Goal: Task Accomplishment & Management: Manage account settings

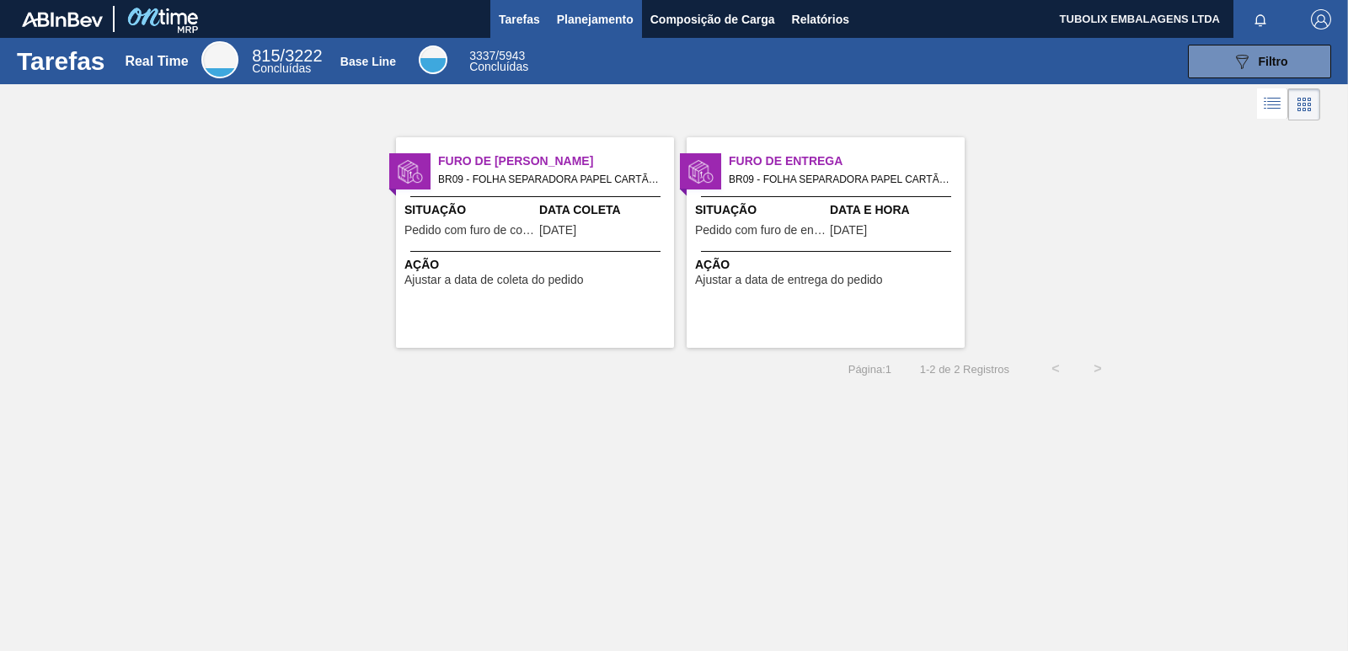
click at [598, 15] on span "Planejamento" at bounding box center [595, 19] width 77 height 20
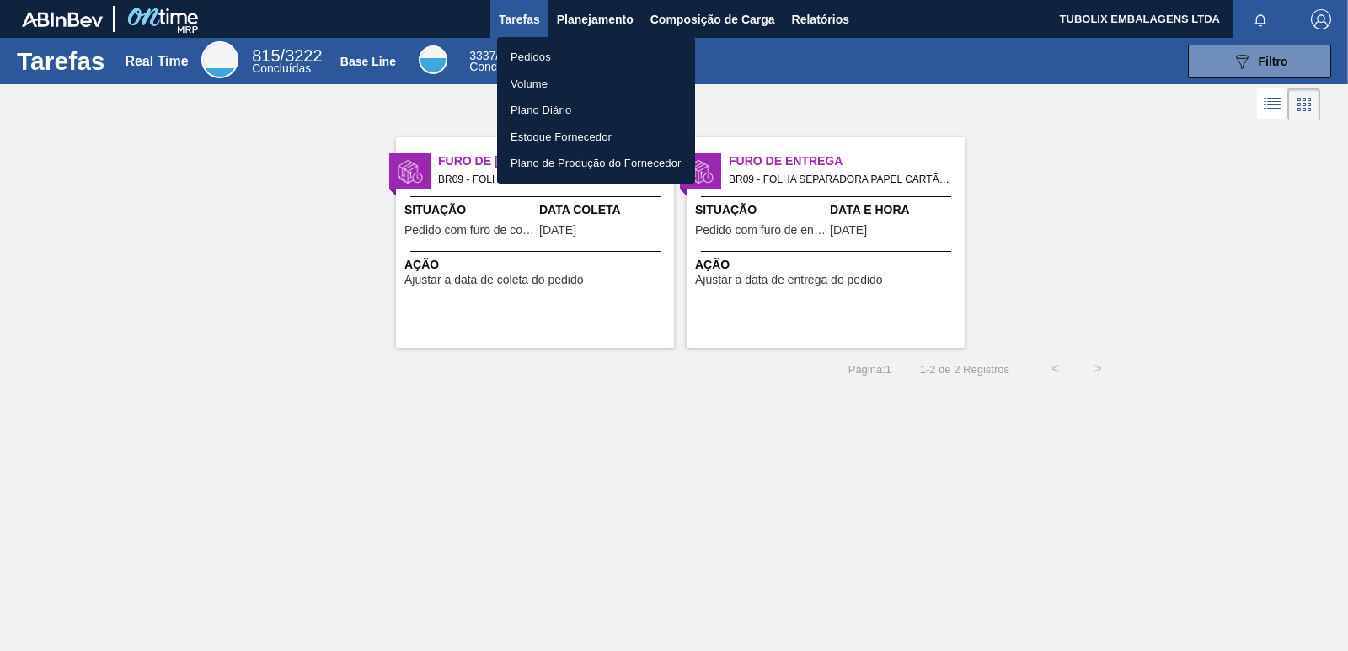
click at [548, 51] on li "Pedidos" at bounding box center [596, 57] width 198 height 27
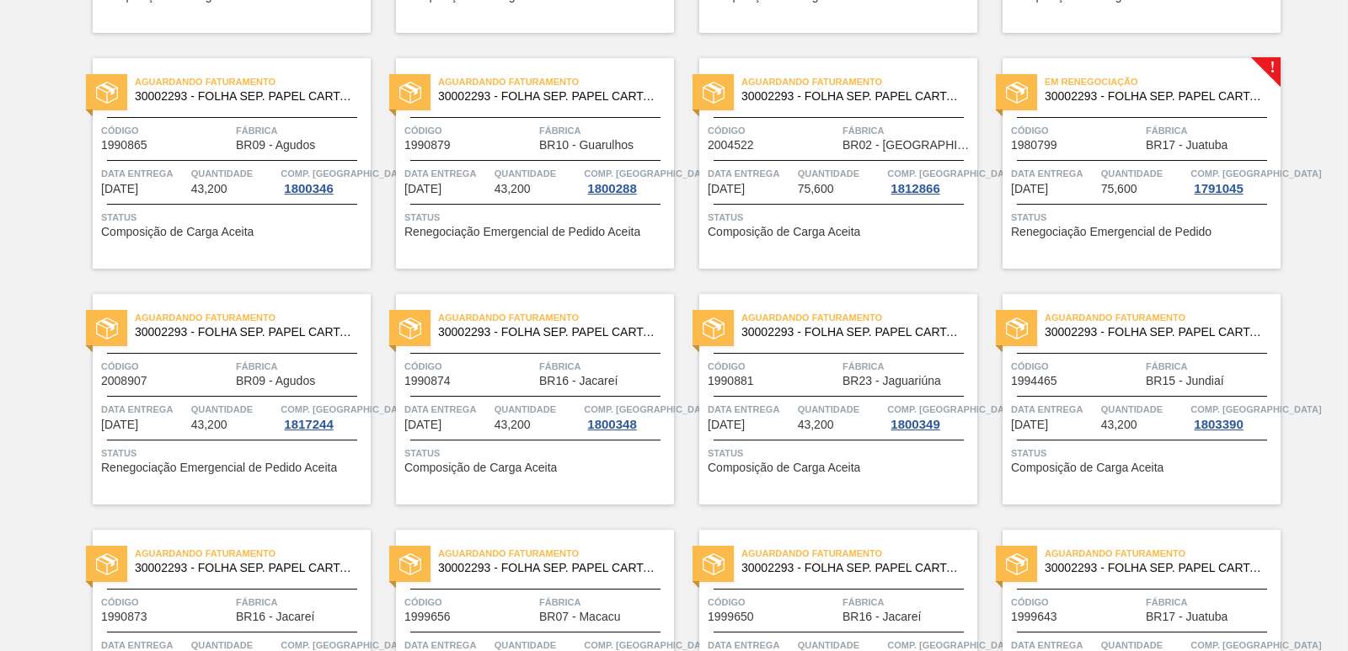
scroll to position [590, 0]
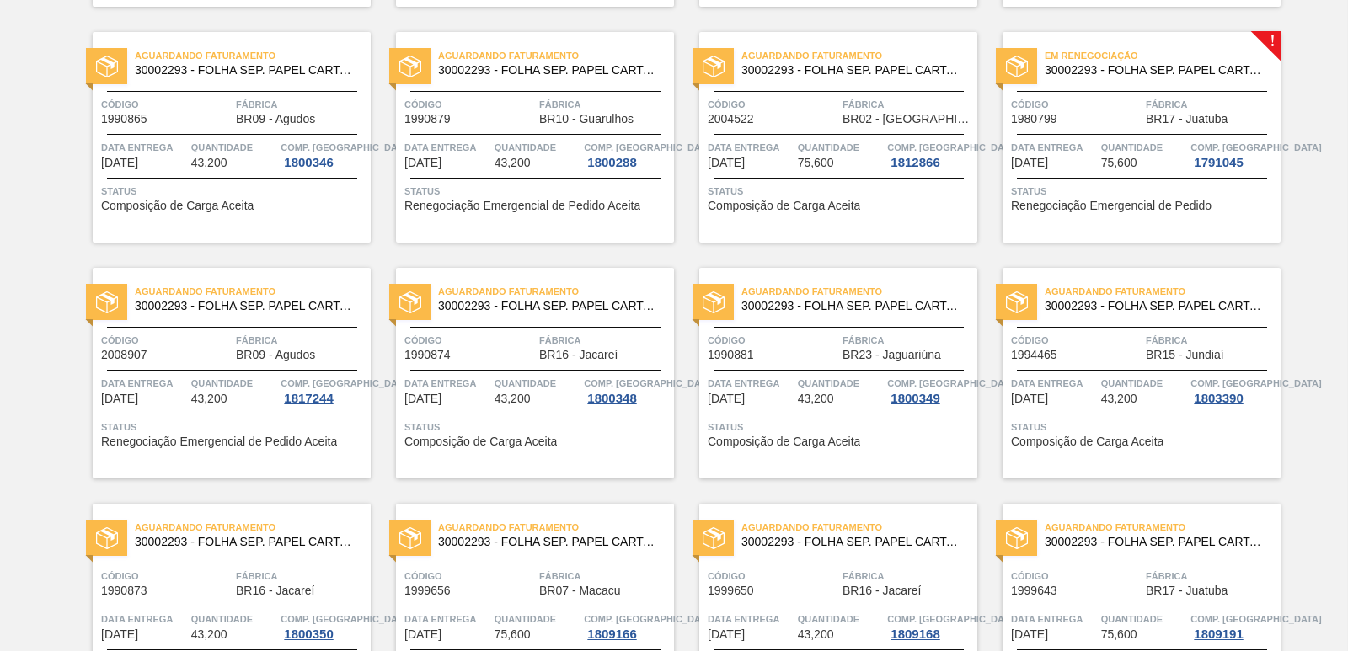
click at [1133, 122] on div "Código 1980799" at bounding box center [1076, 110] width 131 height 29
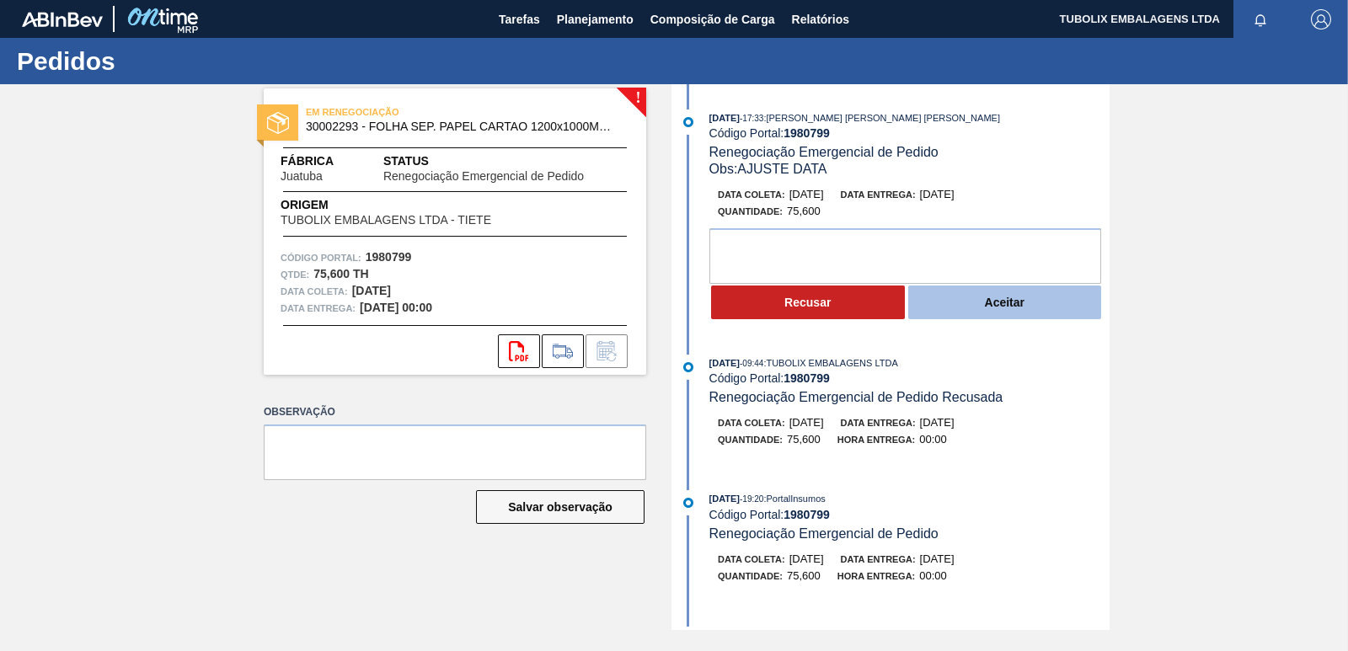
click at [1015, 303] on button "Aceitar" at bounding box center [1005, 303] width 194 height 34
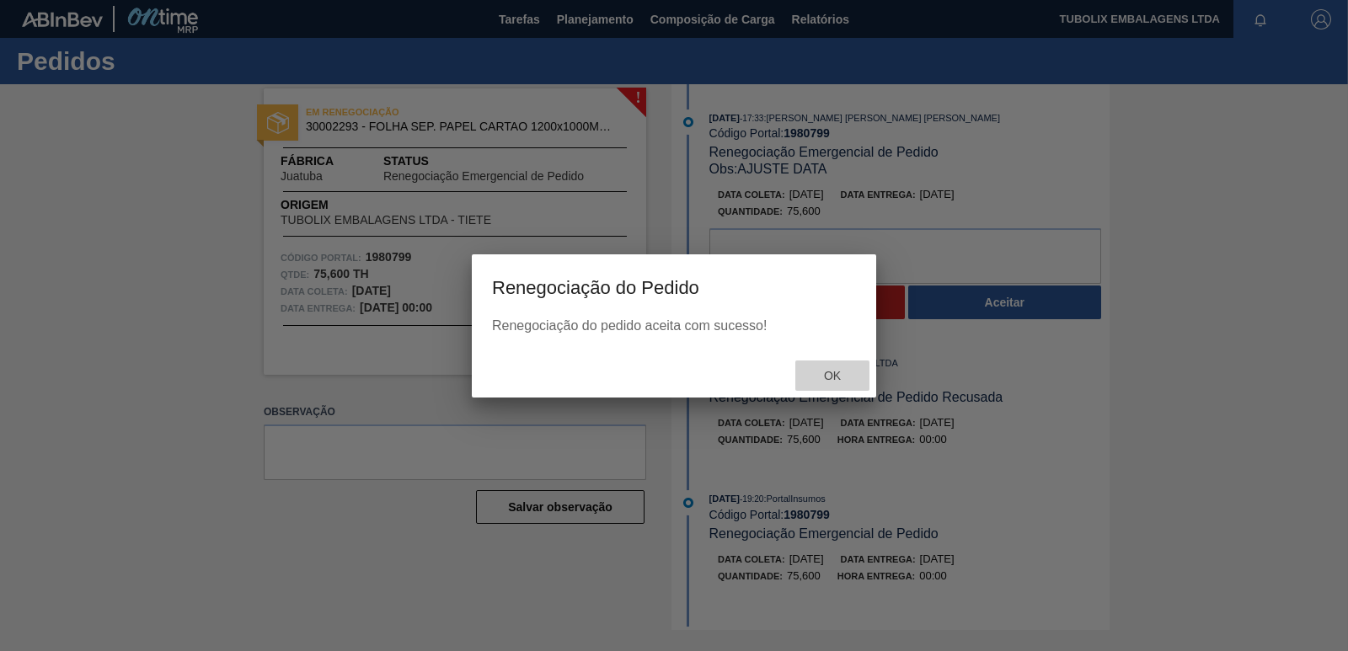
click at [836, 372] on span "Ok" at bounding box center [833, 375] width 44 height 13
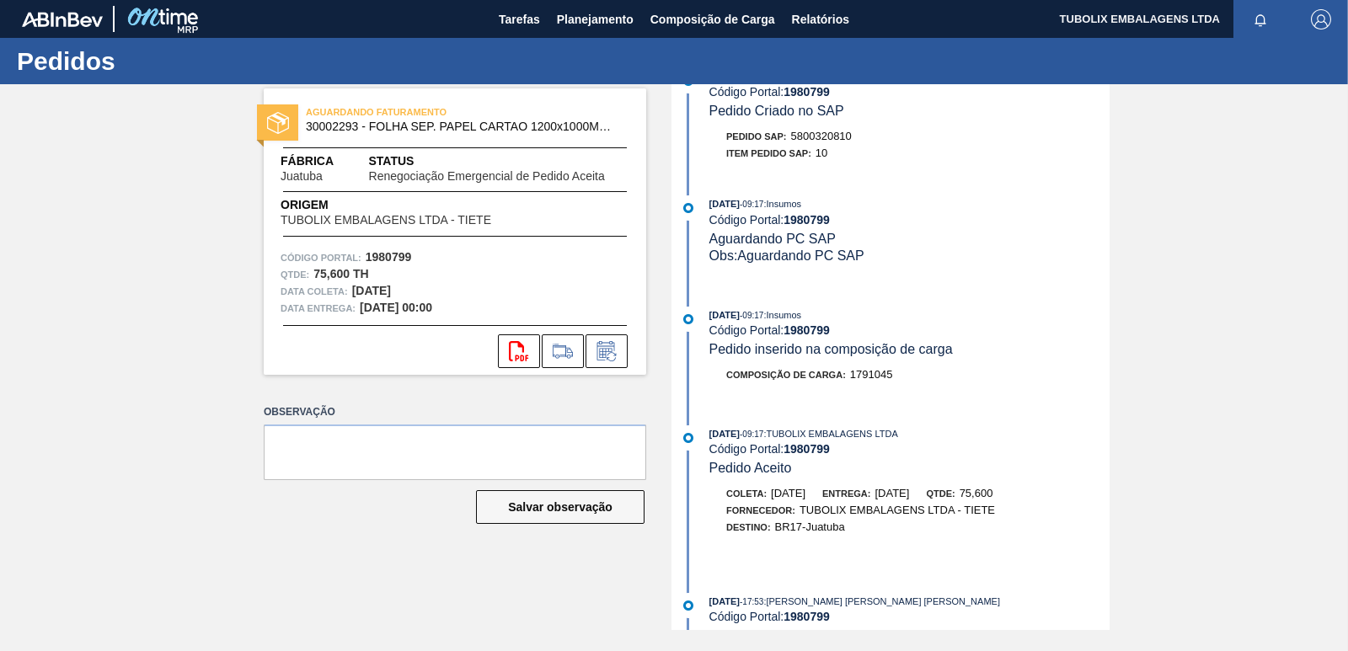
scroll to position [758, 0]
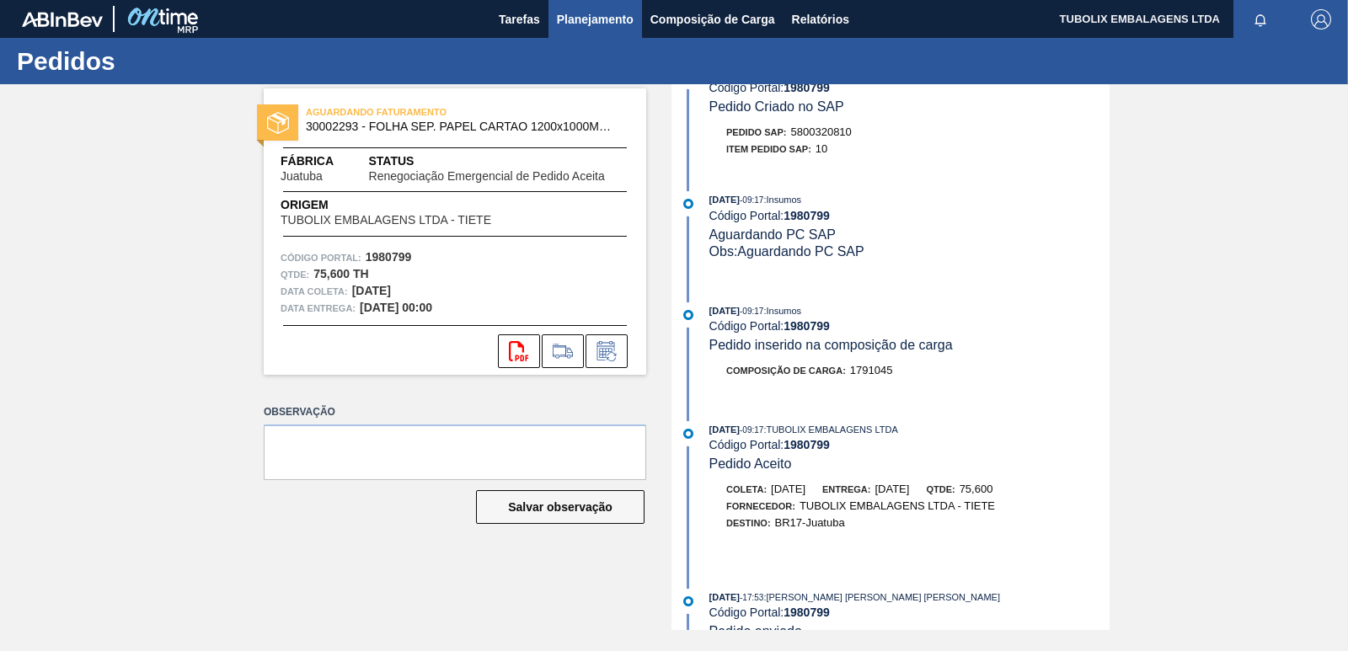
click at [582, 18] on span "Planejamento" at bounding box center [595, 19] width 77 height 20
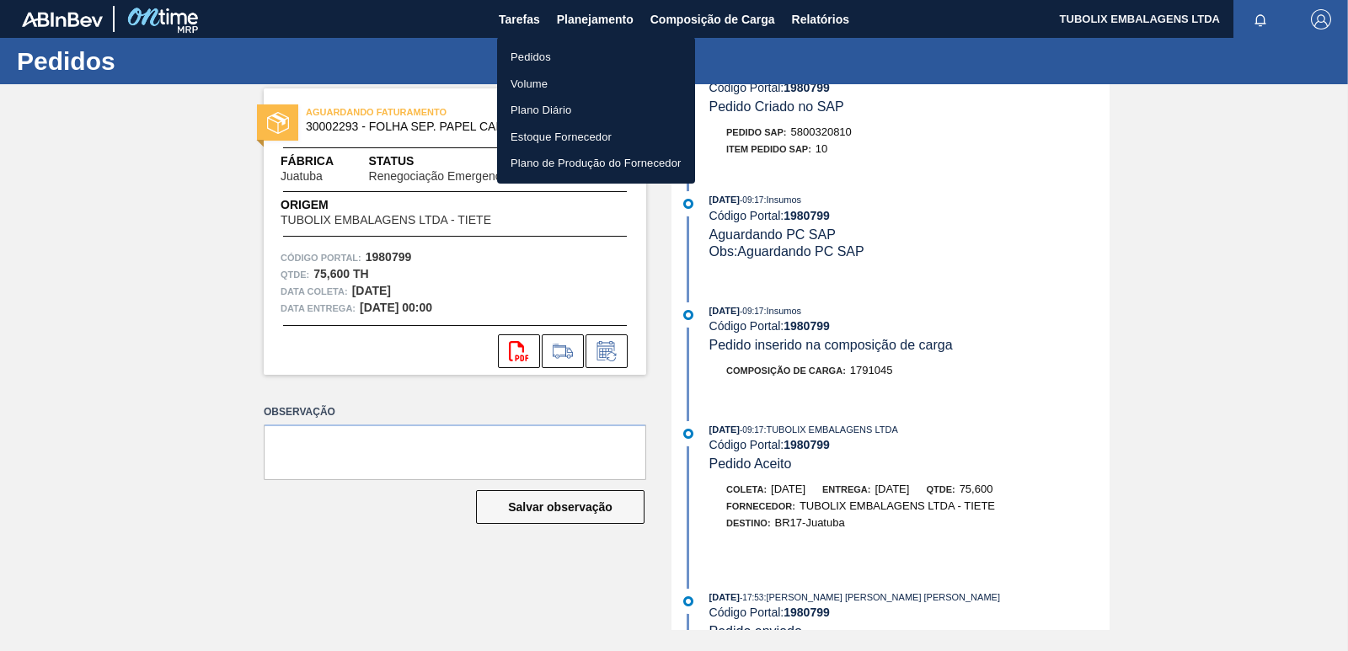
click at [543, 48] on li "Pedidos" at bounding box center [596, 57] width 198 height 27
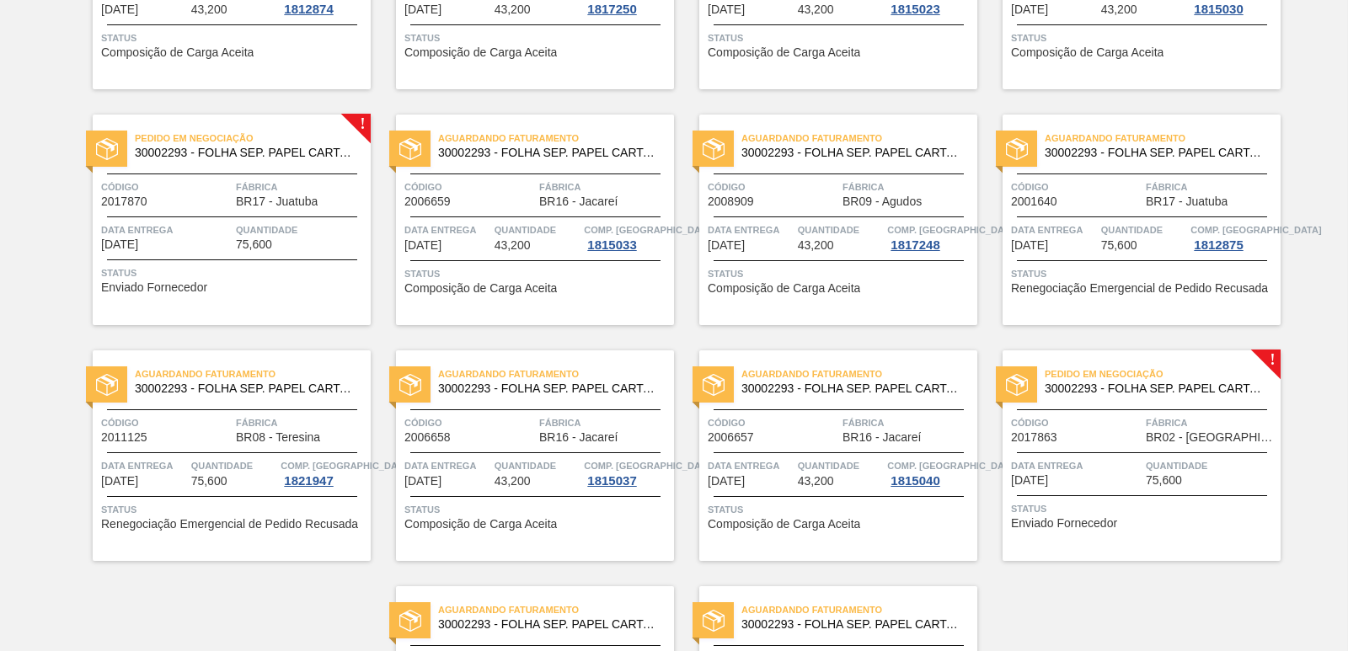
scroll to position [2191, 0]
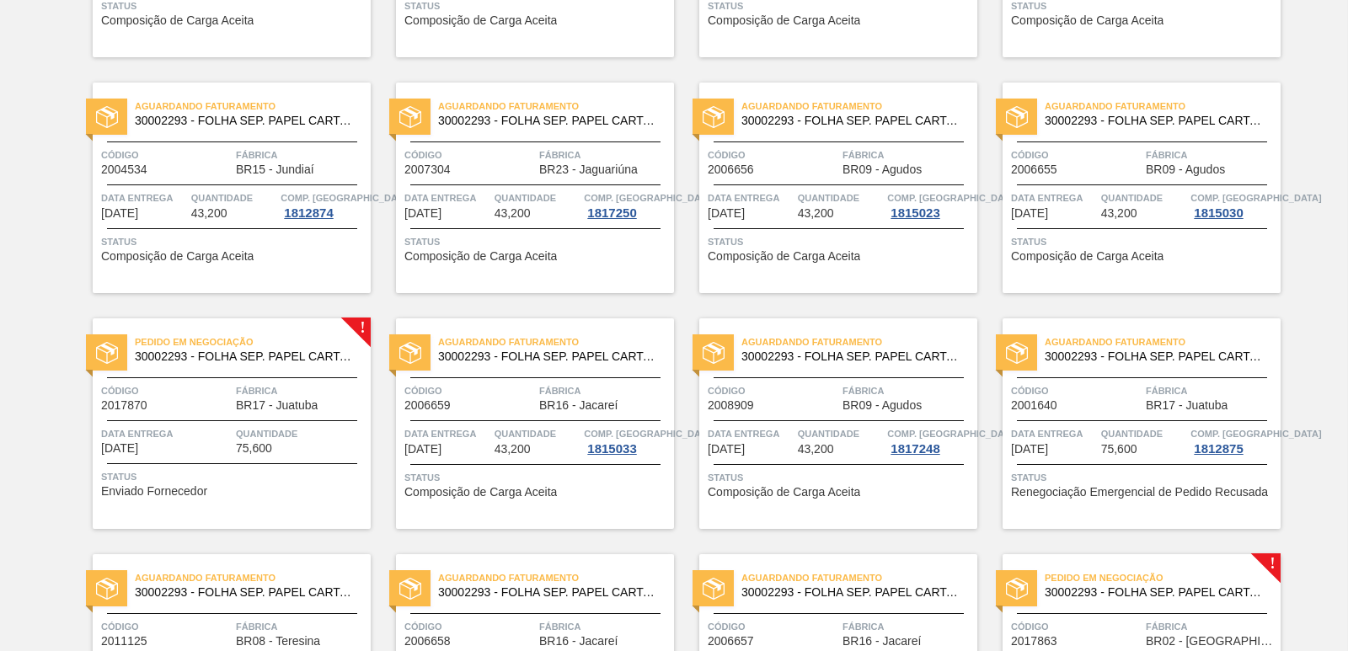
click at [234, 364] on div "Pedido em Negociação 30002293 - FOLHA SEP. PAPEL CARTAO 1200x1000M 350g" at bounding box center [232, 350] width 278 height 38
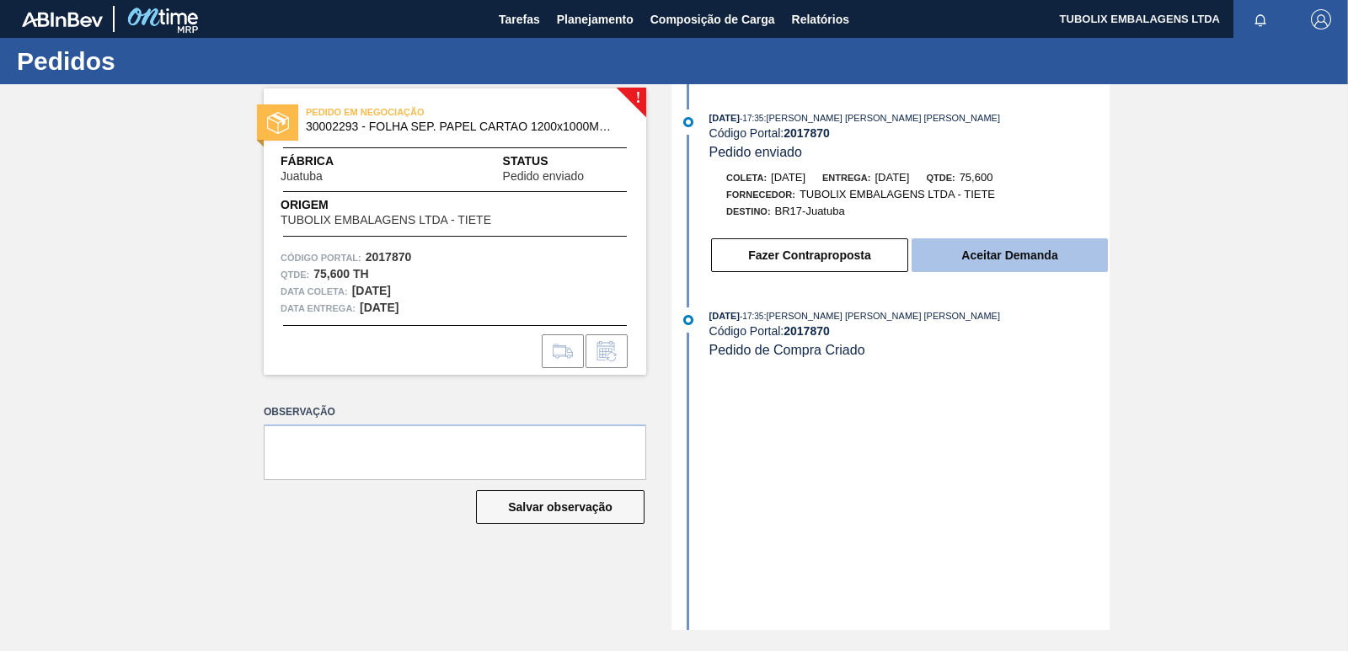
click at [983, 248] on button "Aceitar Demanda" at bounding box center [1010, 256] width 196 height 34
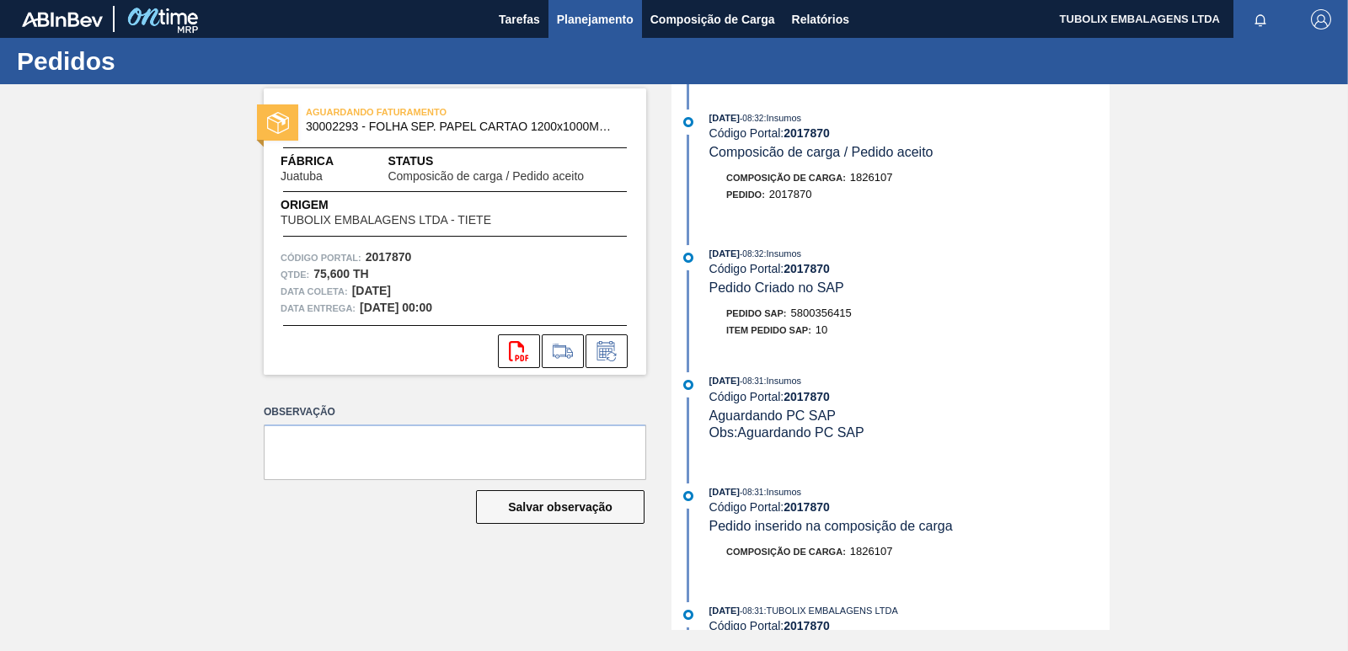
click at [582, 15] on span "Planejamento" at bounding box center [595, 19] width 77 height 20
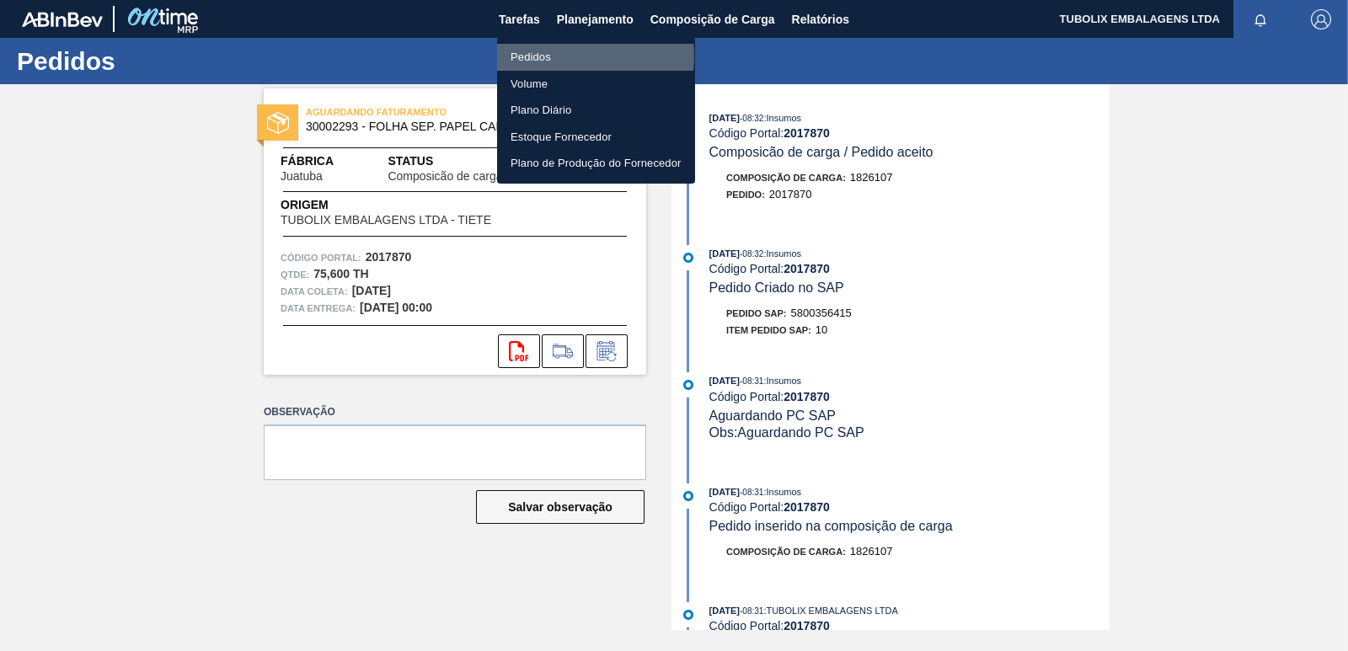
click at [555, 56] on li "Pedidos" at bounding box center [596, 57] width 198 height 27
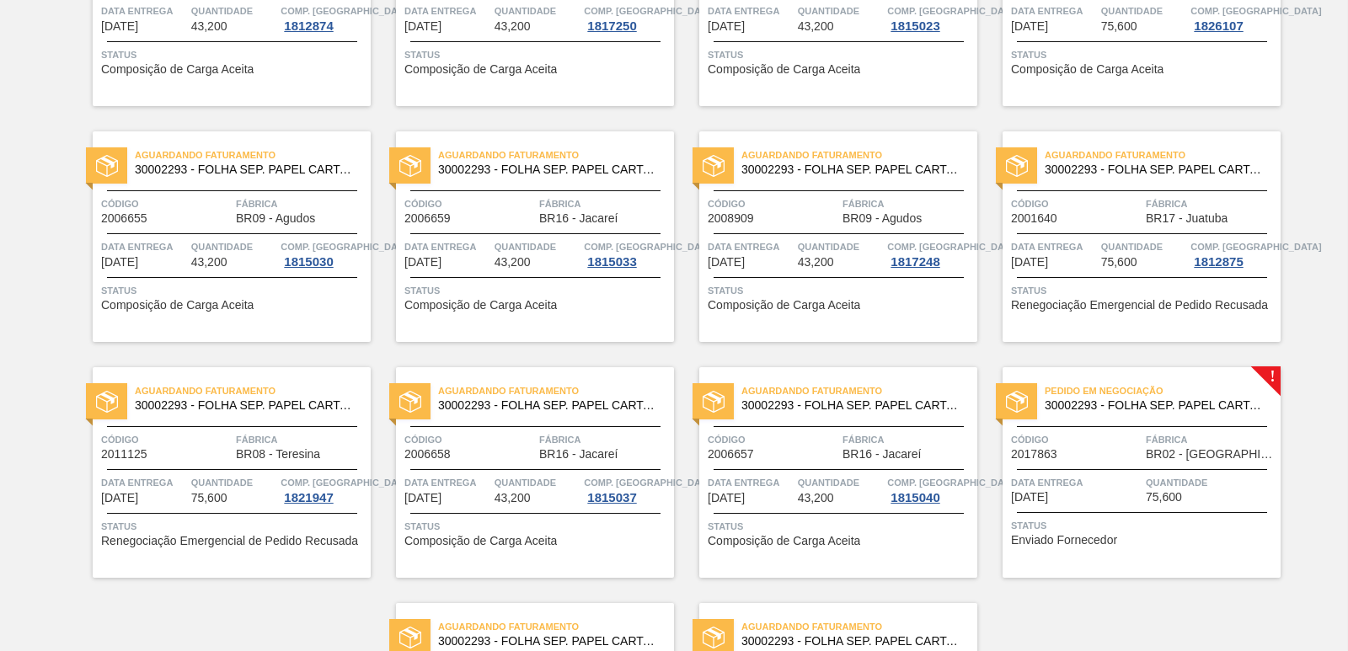
scroll to position [2350, 0]
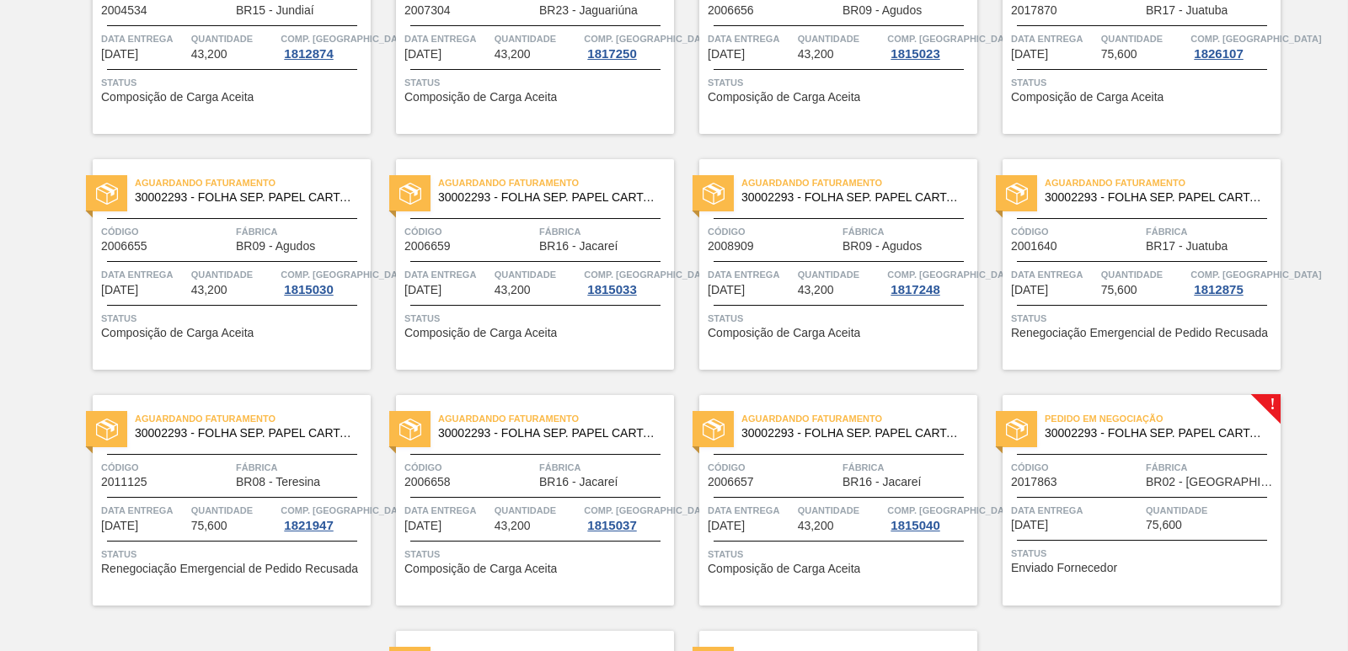
click at [1251, 485] on div "Fábrica BR02 - Sergipe" at bounding box center [1211, 473] width 131 height 29
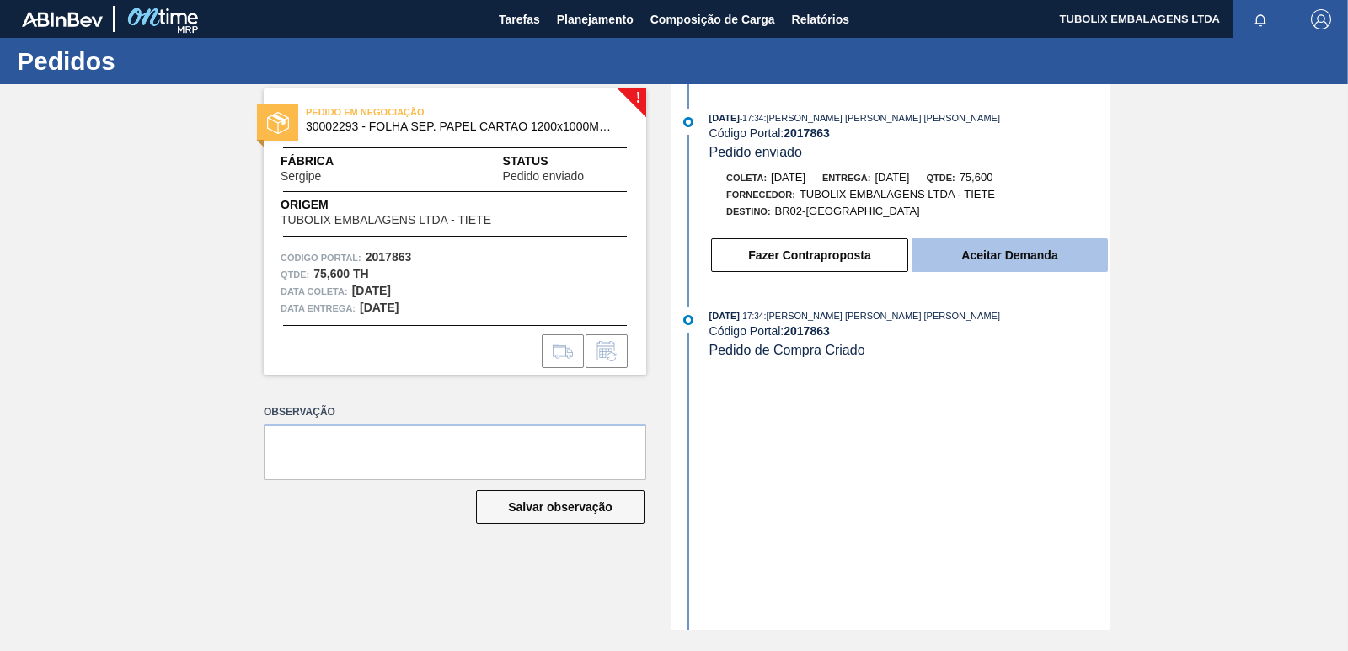
click at [978, 260] on button "Aceitar Demanda" at bounding box center [1010, 256] width 196 height 34
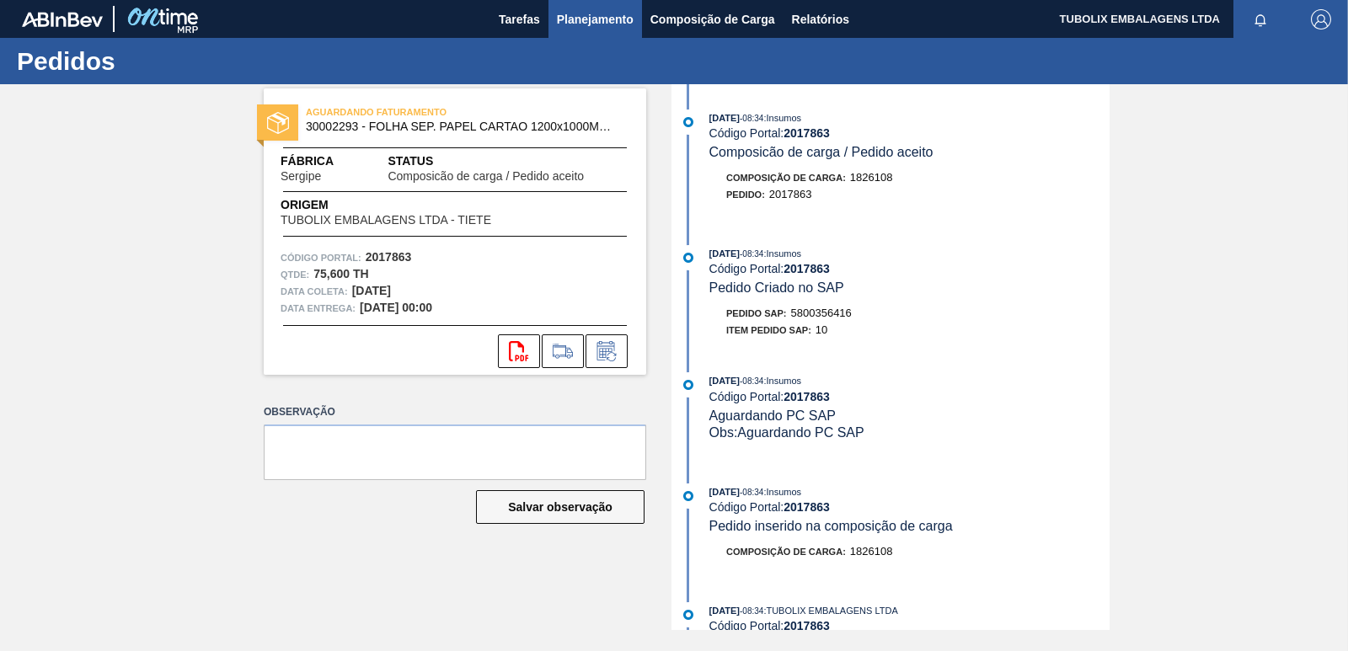
click at [590, 20] on span "Planejamento" at bounding box center [595, 19] width 77 height 20
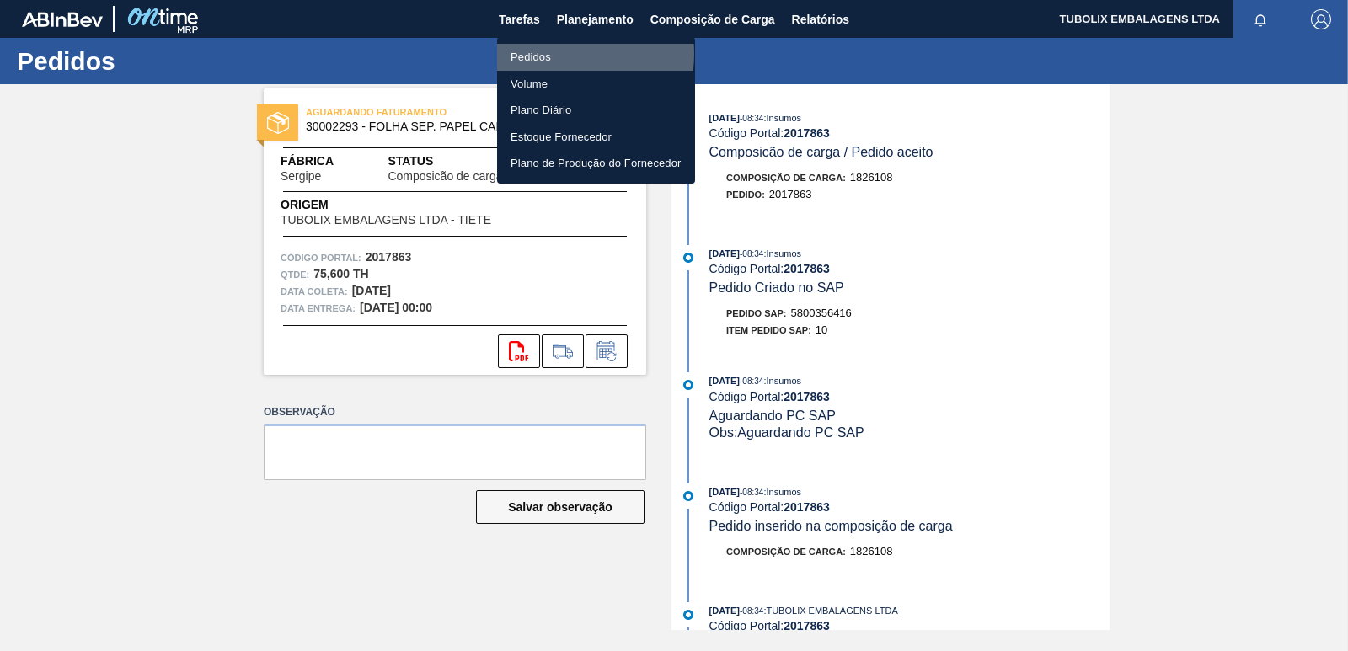
click at [555, 54] on li "Pedidos" at bounding box center [596, 57] width 198 height 27
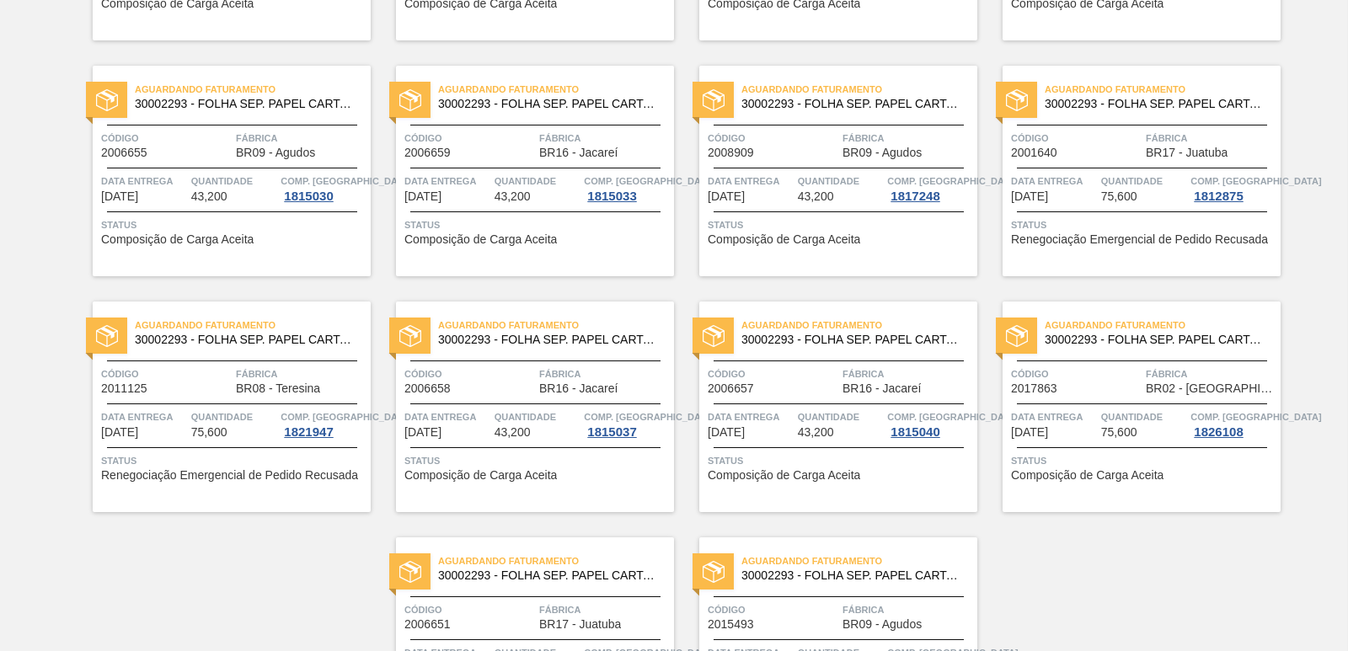
scroll to position [2603, 0]
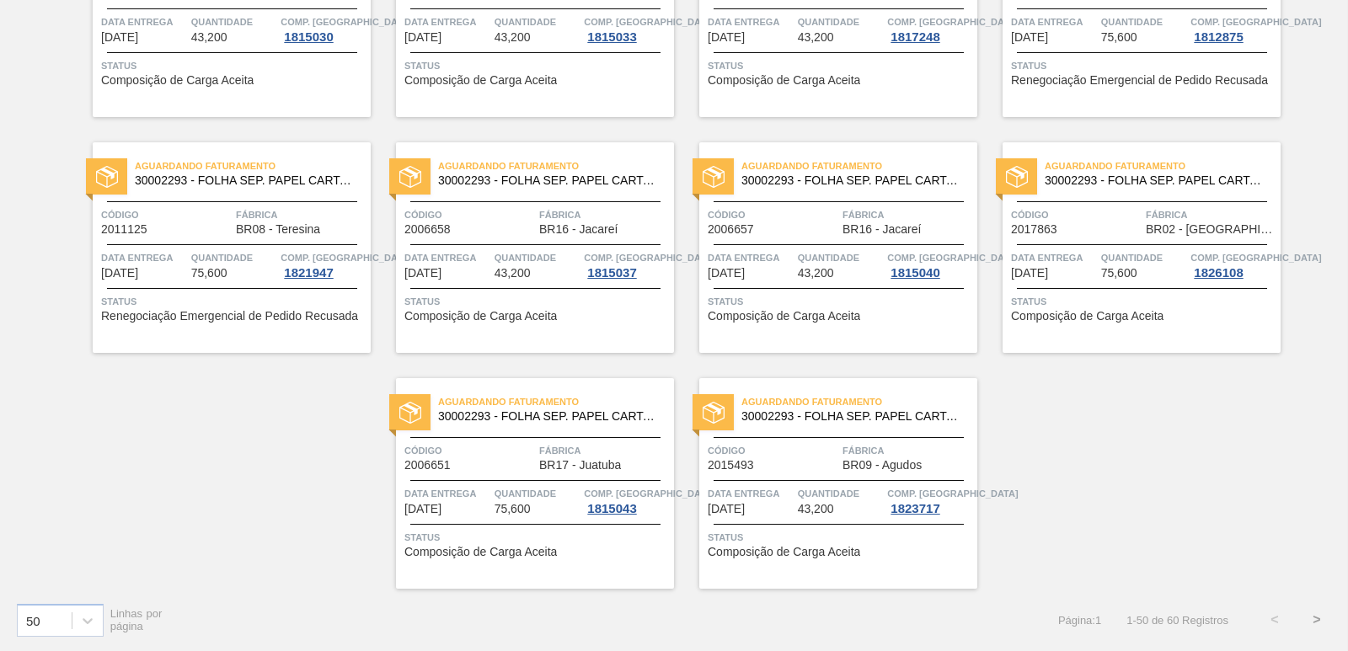
click at [1316, 618] on button ">" at bounding box center [1317, 620] width 42 height 42
